Goal: Task Accomplishment & Management: Complete application form

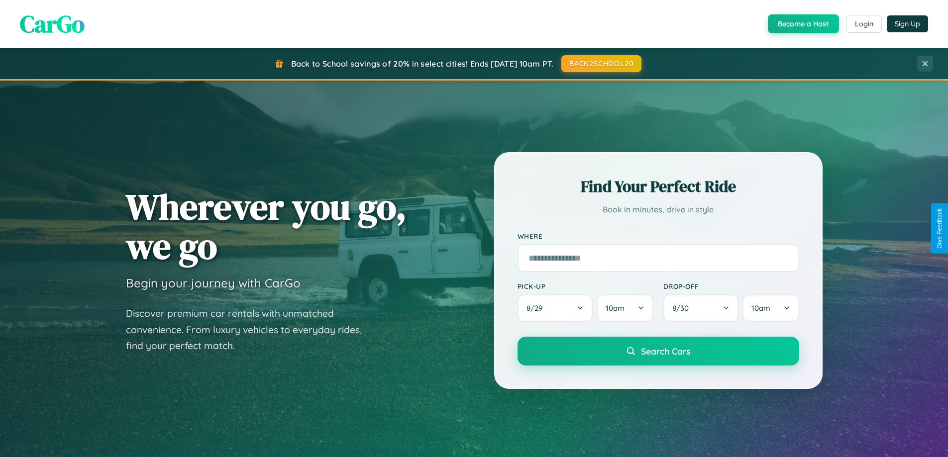
scroll to position [1914, 0]
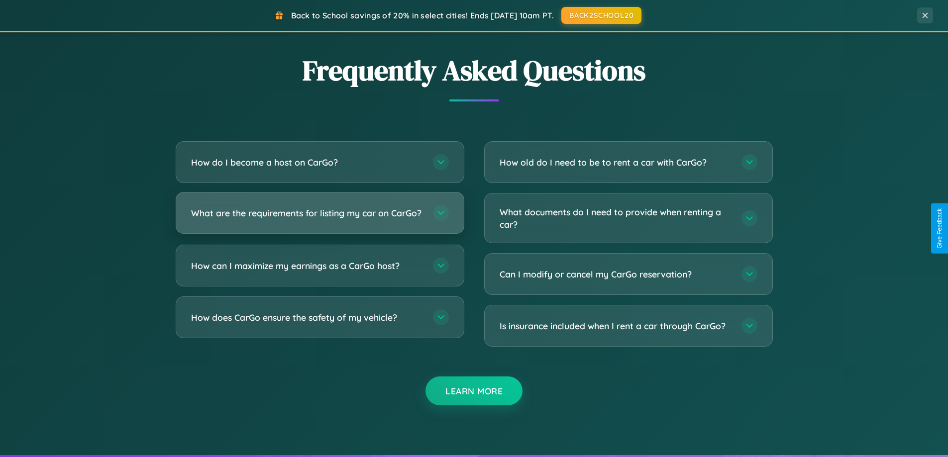
click at [319, 217] on h3 "What are the requirements for listing my car on CarGo?" at bounding box center [307, 213] width 232 height 12
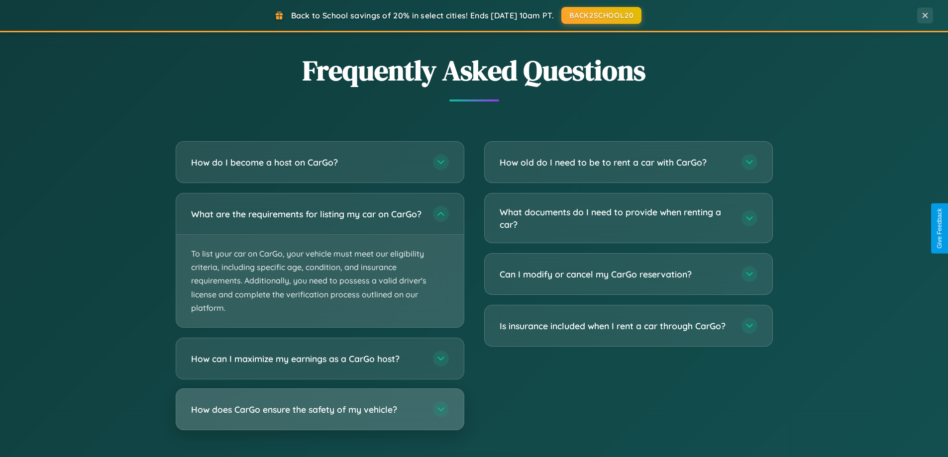
click at [319, 416] on h3 "How does CarGo ensure the safety of my vehicle?" at bounding box center [307, 409] width 232 height 12
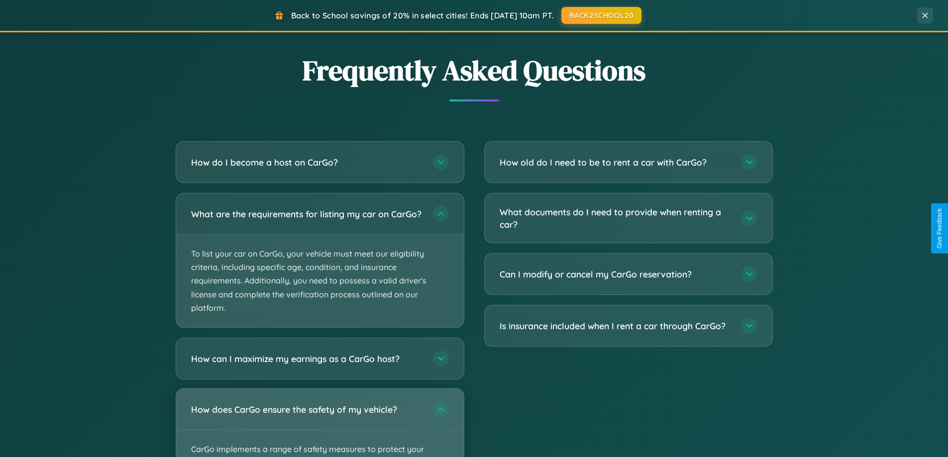
click at [319, 427] on div "How does CarGo ensure the safety of my vehicle?" at bounding box center [320, 409] width 288 height 41
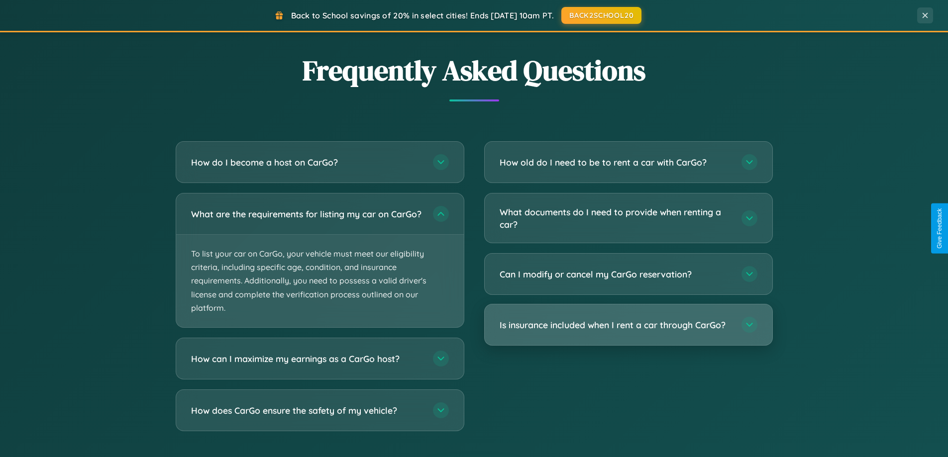
click at [628, 326] on h3 "Is insurance included when I rent a car through CarGo?" at bounding box center [615, 325] width 232 height 12
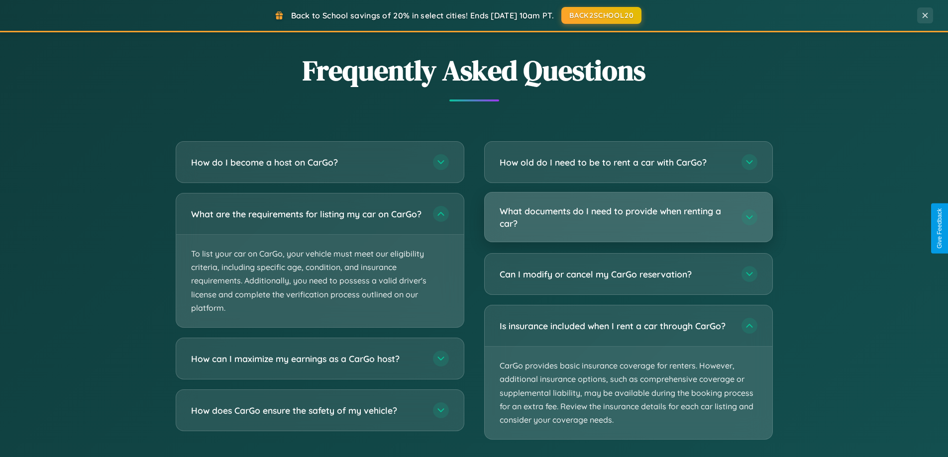
click at [628, 218] on h3 "What documents do I need to provide when renting a car?" at bounding box center [615, 217] width 232 height 24
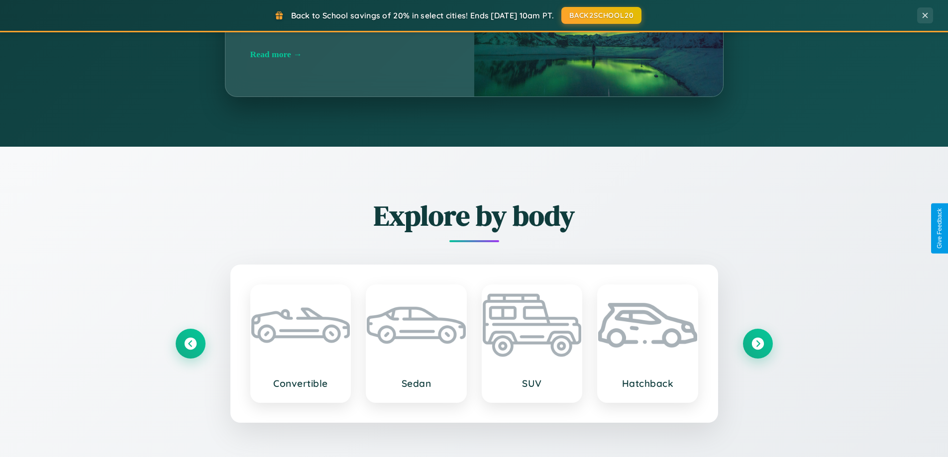
scroll to position [429, 0]
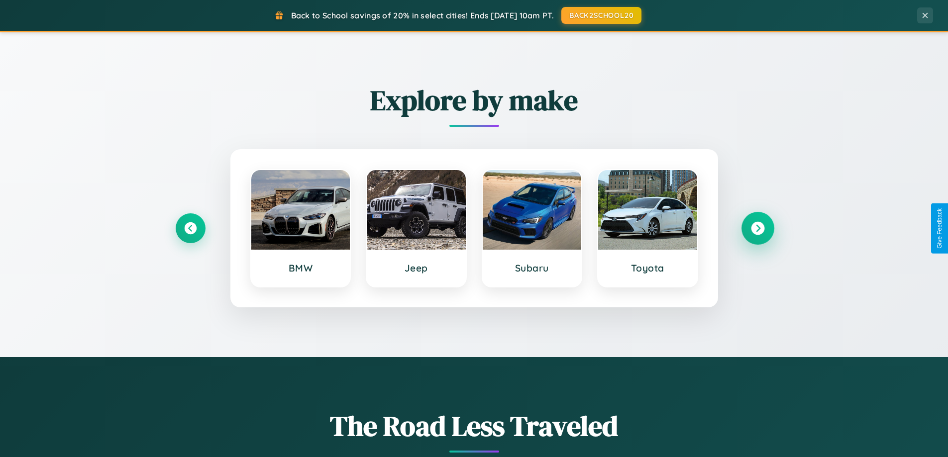
click at [757, 228] on icon at bounding box center [757, 228] width 13 height 13
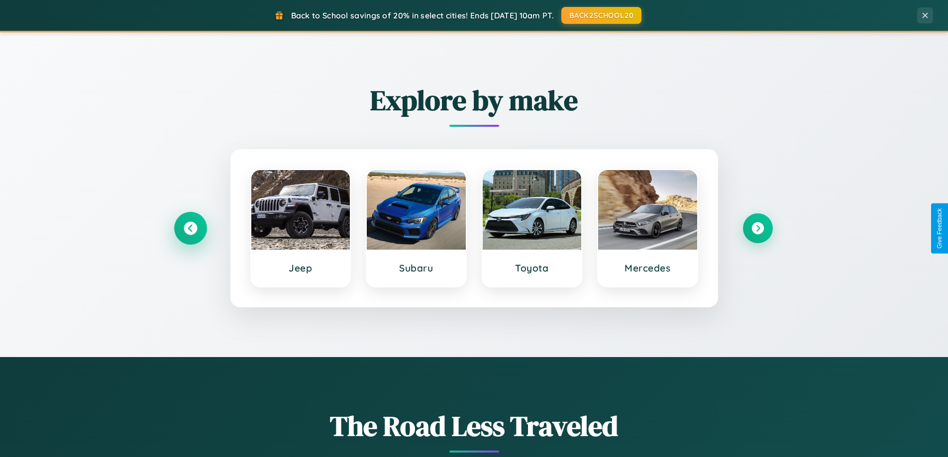
click at [190, 228] on icon at bounding box center [190, 228] width 13 height 13
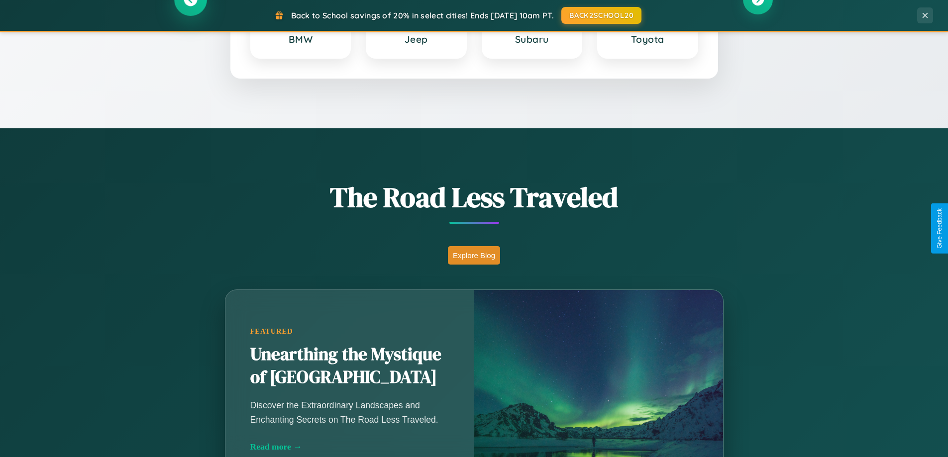
scroll to position [684, 0]
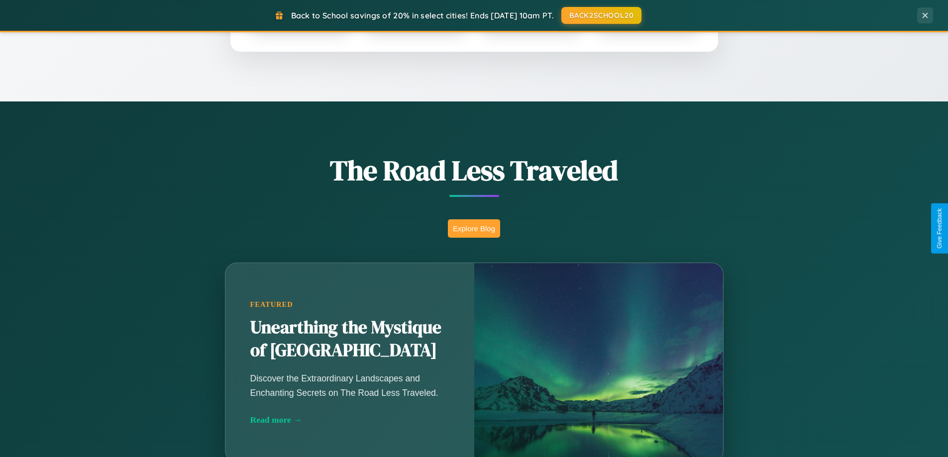
click at [474, 228] on button "Explore Blog" at bounding box center [474, 228] width 52 height 18
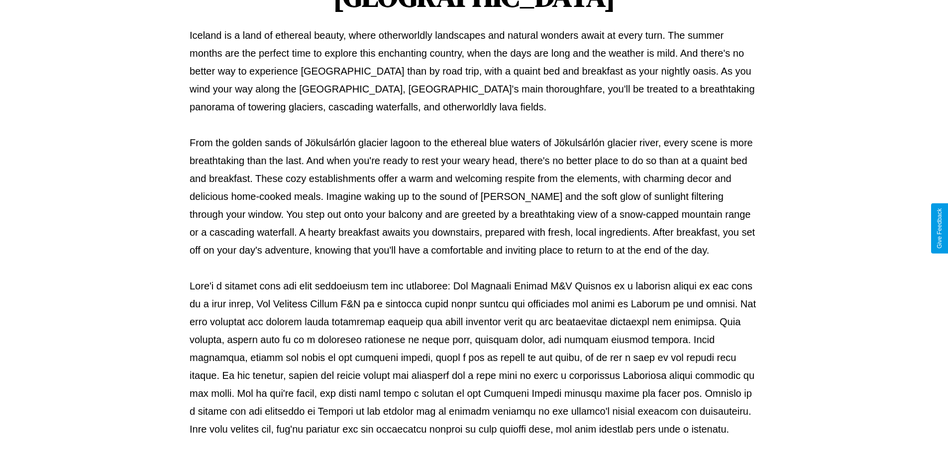
scroll to position [322, 0]
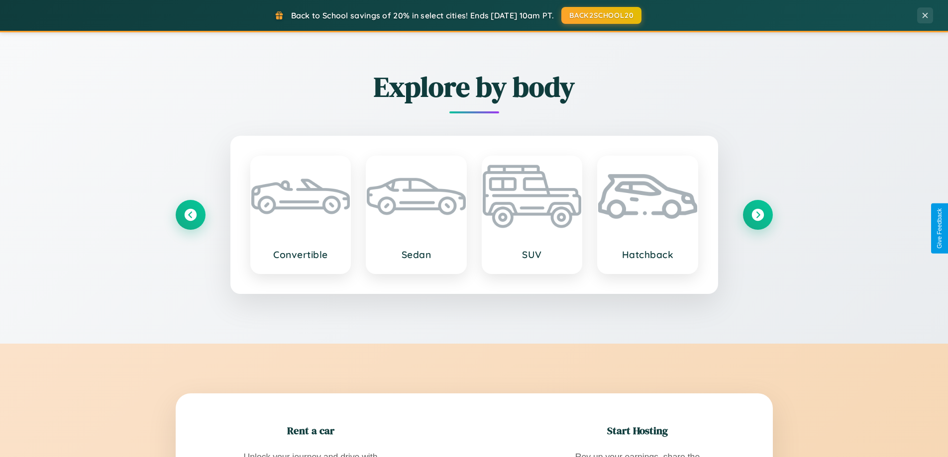
scroll to position [1598, 0]
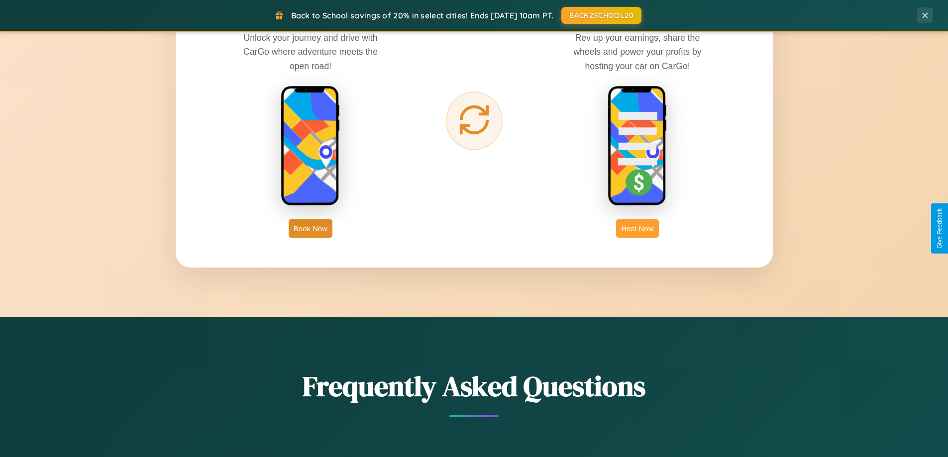
click at [637, 228] on button "Host Now" at bounding box center [637, 228] width 42 height 18
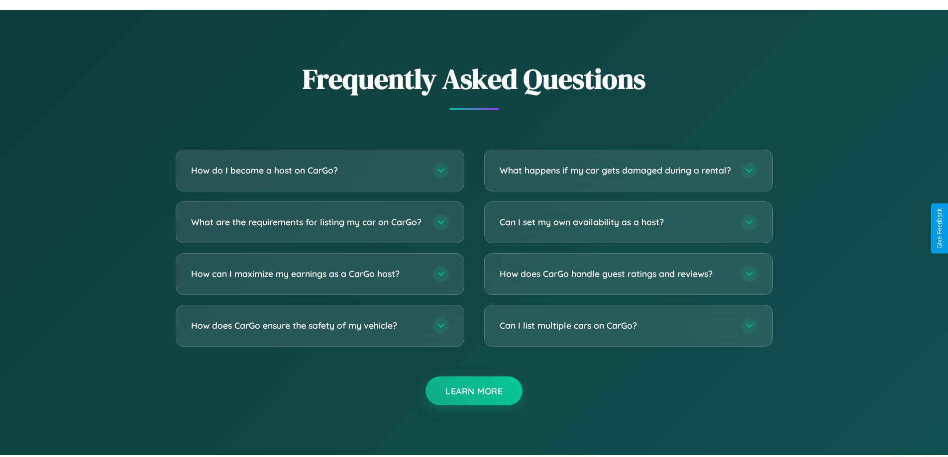
scroll to position [1345, 0]
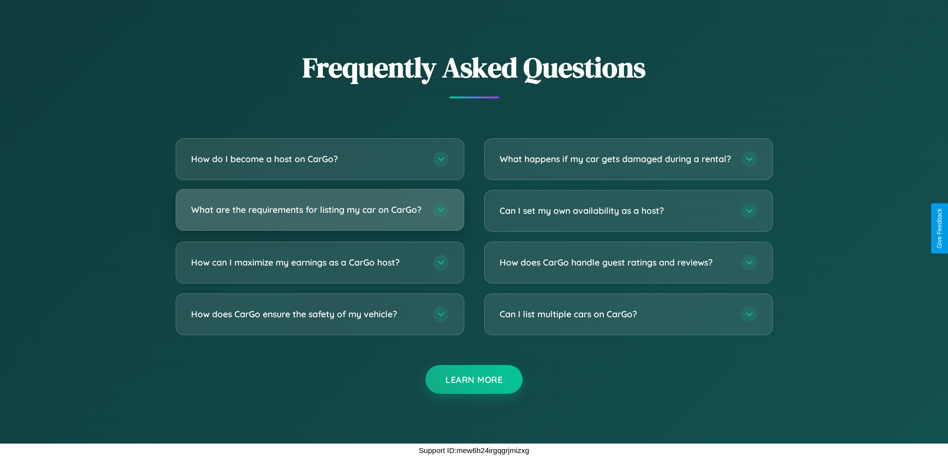
click at [319, 205] on h3 "What are the requirements for listing my car on CarGo?" at bounding box center [307, 209] width 232 height 12
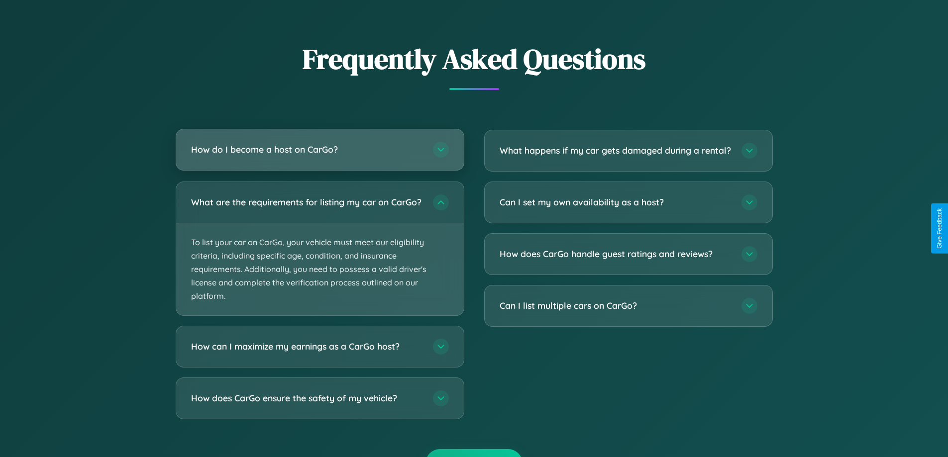
click at [319, 150] on h3 "How do I become a host on CarGo?" at bounding box center [307, 149] width 232 height 12
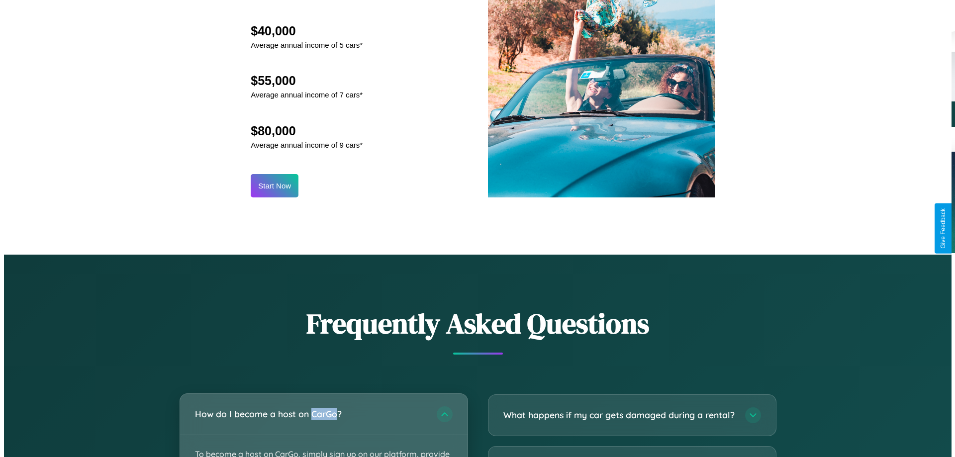
scroll to position [481, 0]
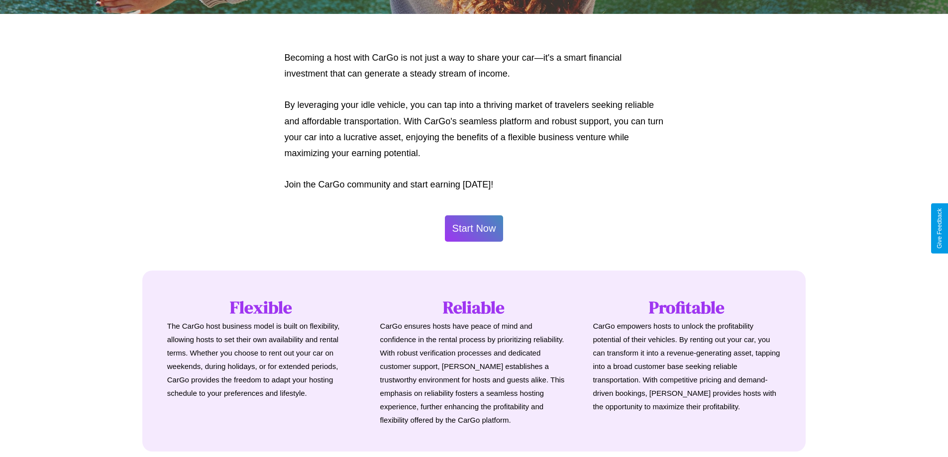
click at [474, 228] on button "Start Now" at bounding box center [474, 228] width 59 height 26
